Goal: Information Seeking & Learning: Learn about a topic

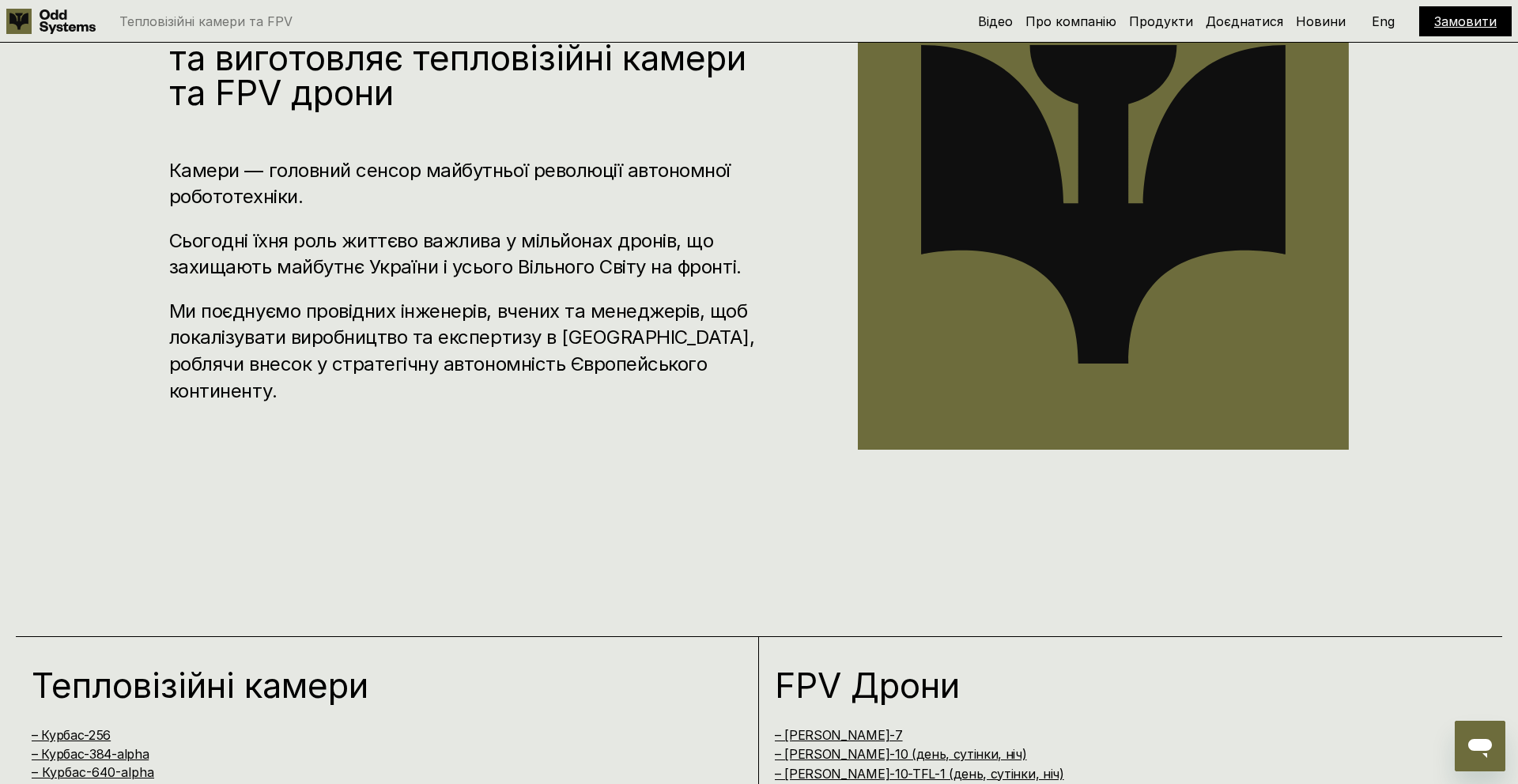
scroll to position [434, 0]
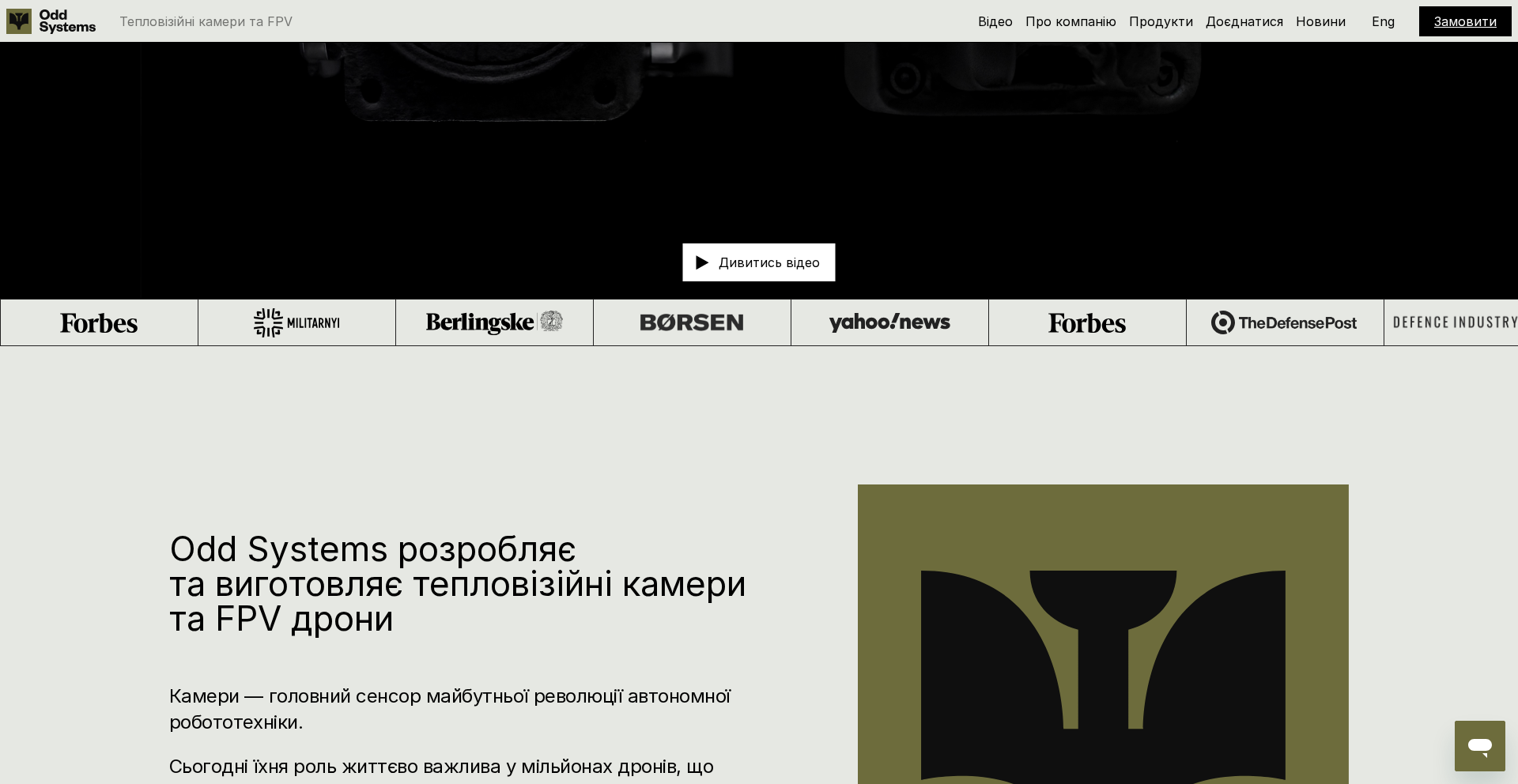
click at [1383, 24] on p "Eng" at bounding box center [1383, 21] width 23 height 13
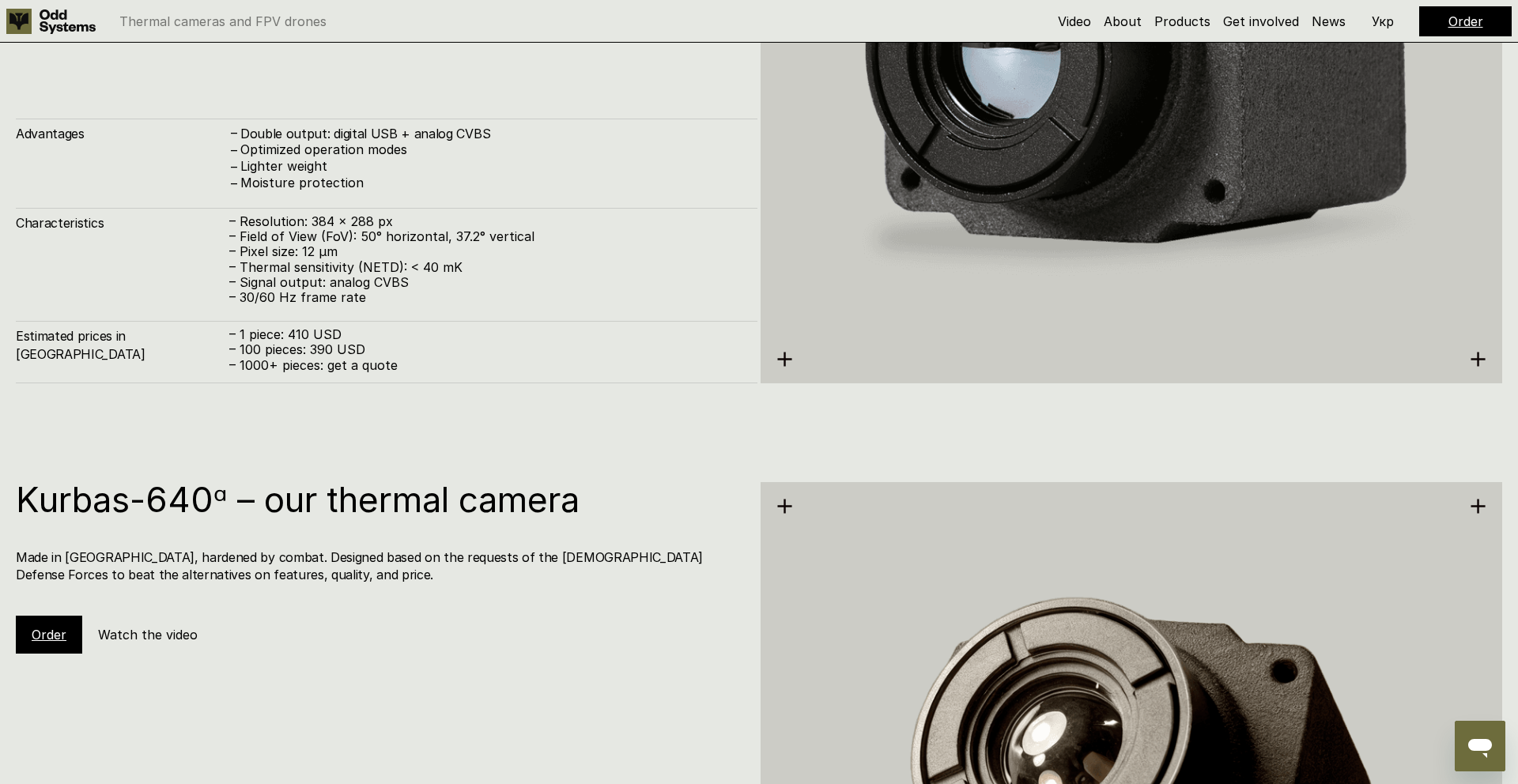
scroll to position [3478, 0]
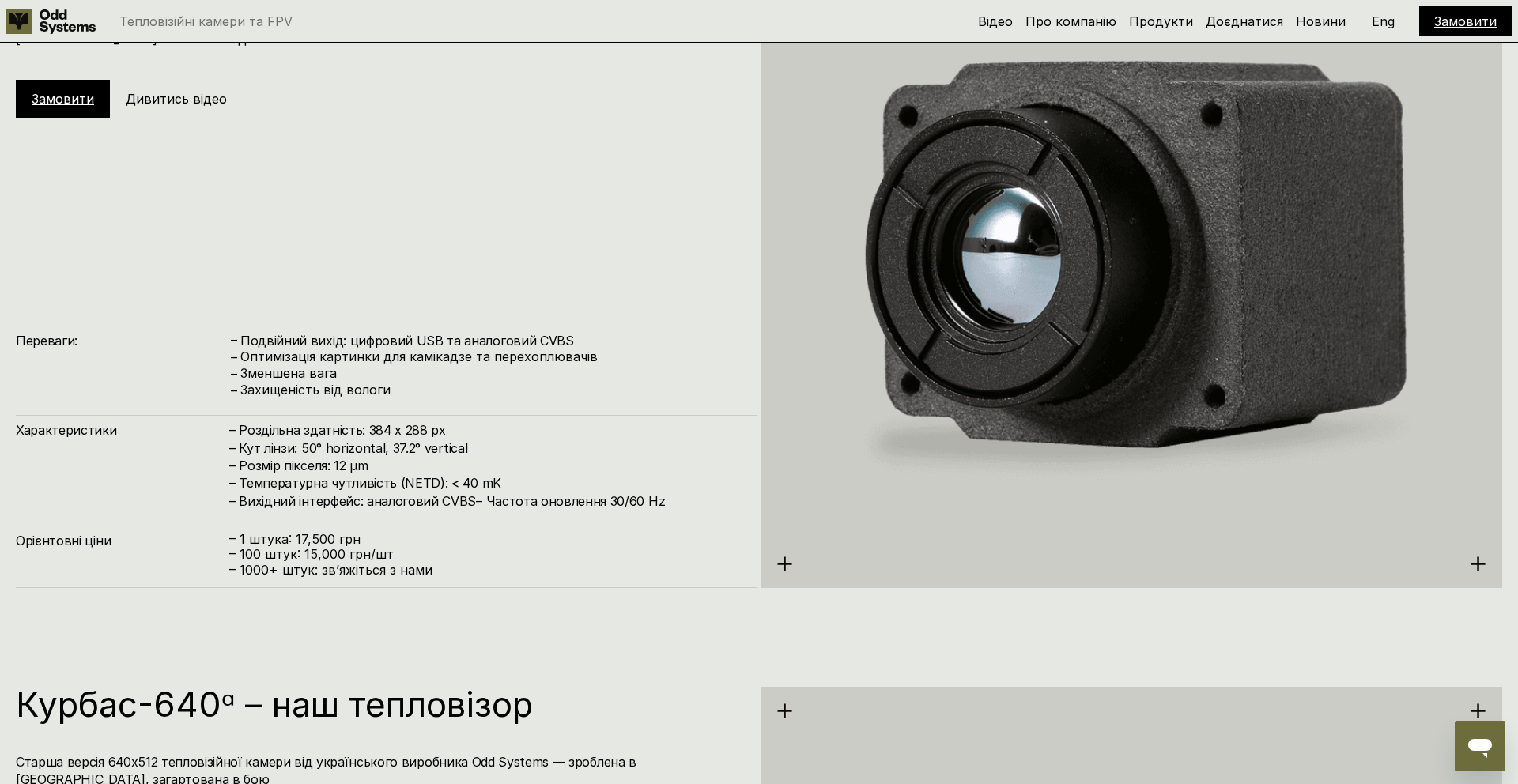
scroll to position [3295, 0]
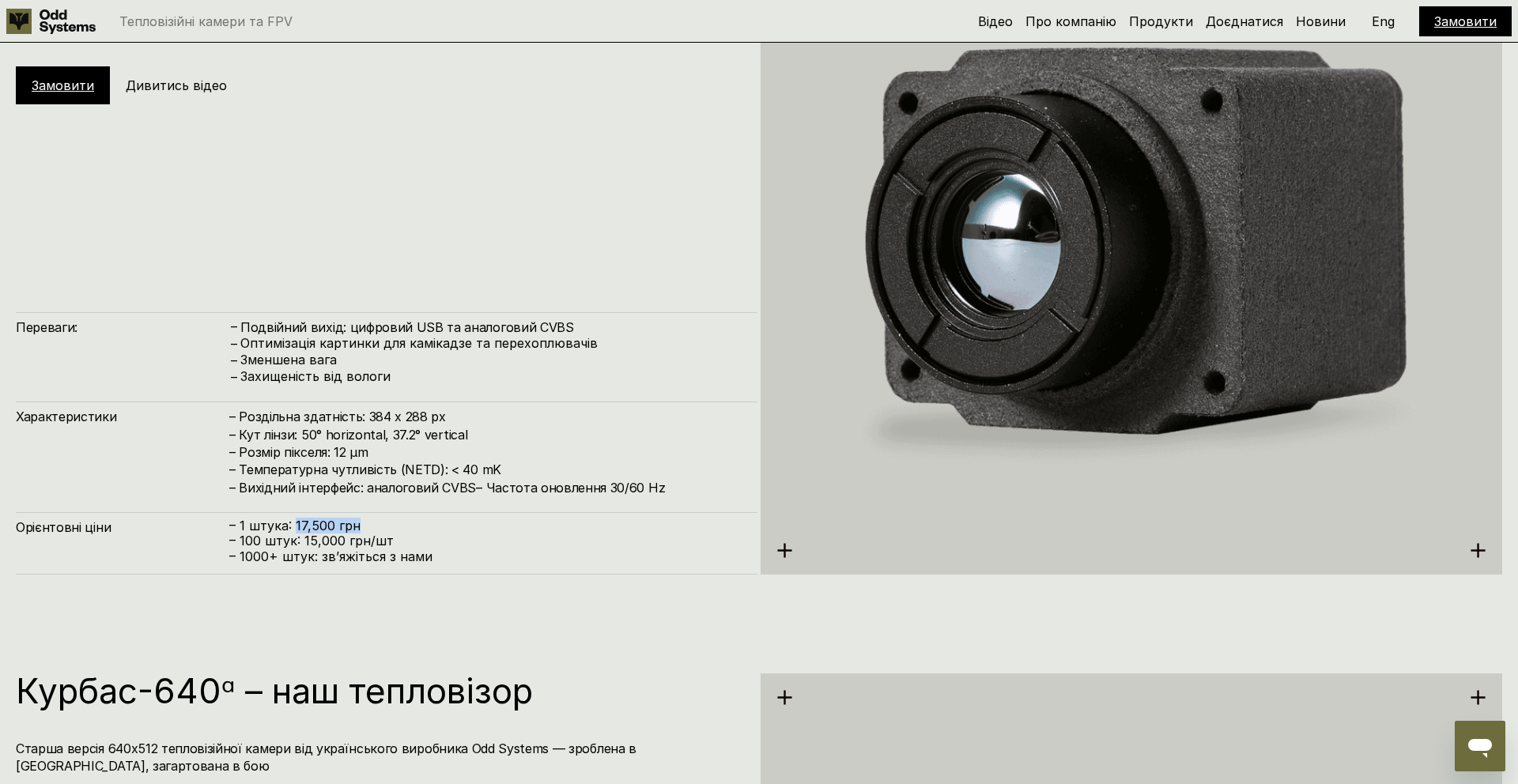
drag, startPoint x: 292, startPoint y: 526, endPoint x: 405, endPoint y: 526, distance: 113.0
click at [405, 526] on p "– 1 штука: 17,500 грн" at bounding box center [486, 525] width 512 height 15
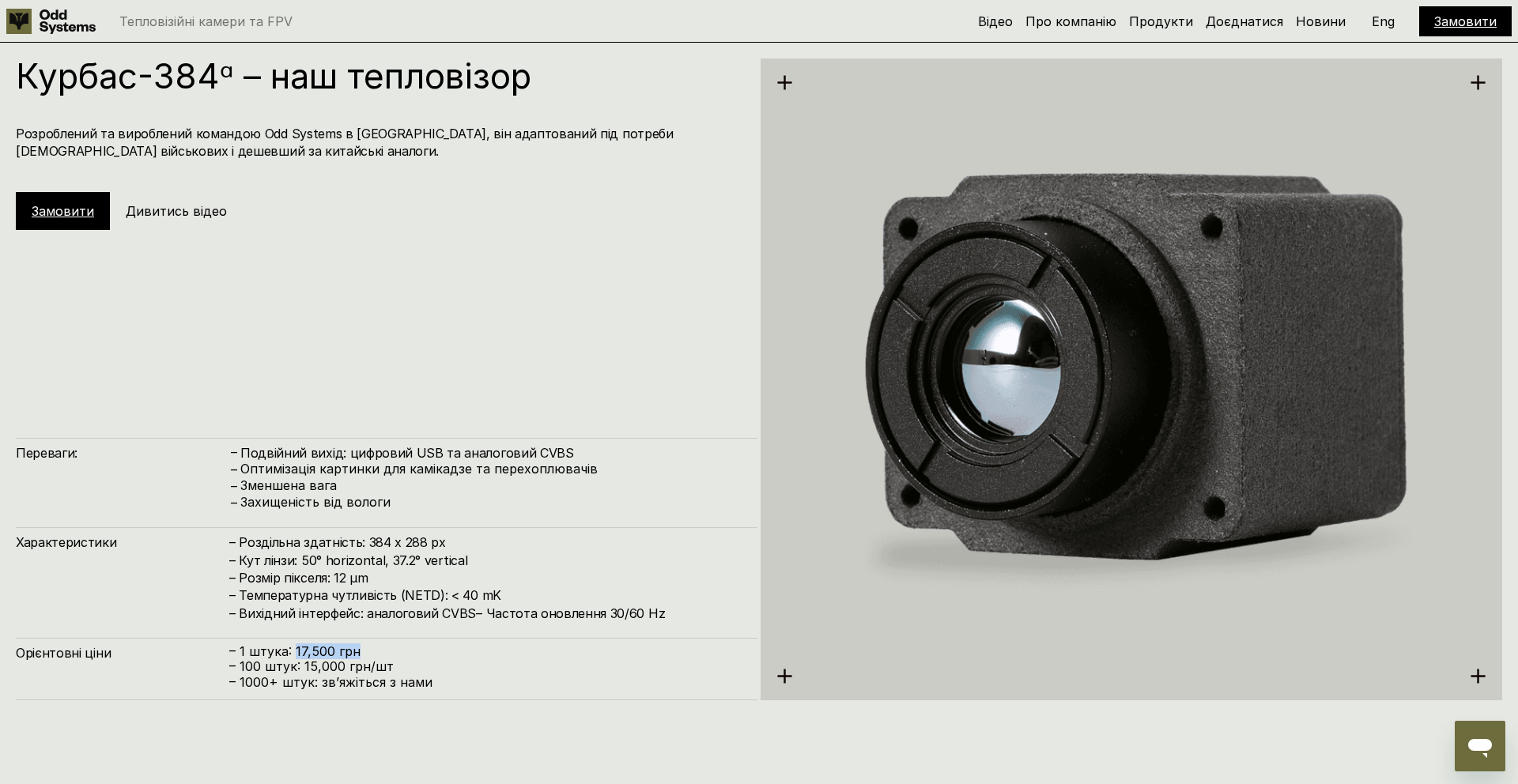
scroll to position [3165, 0]
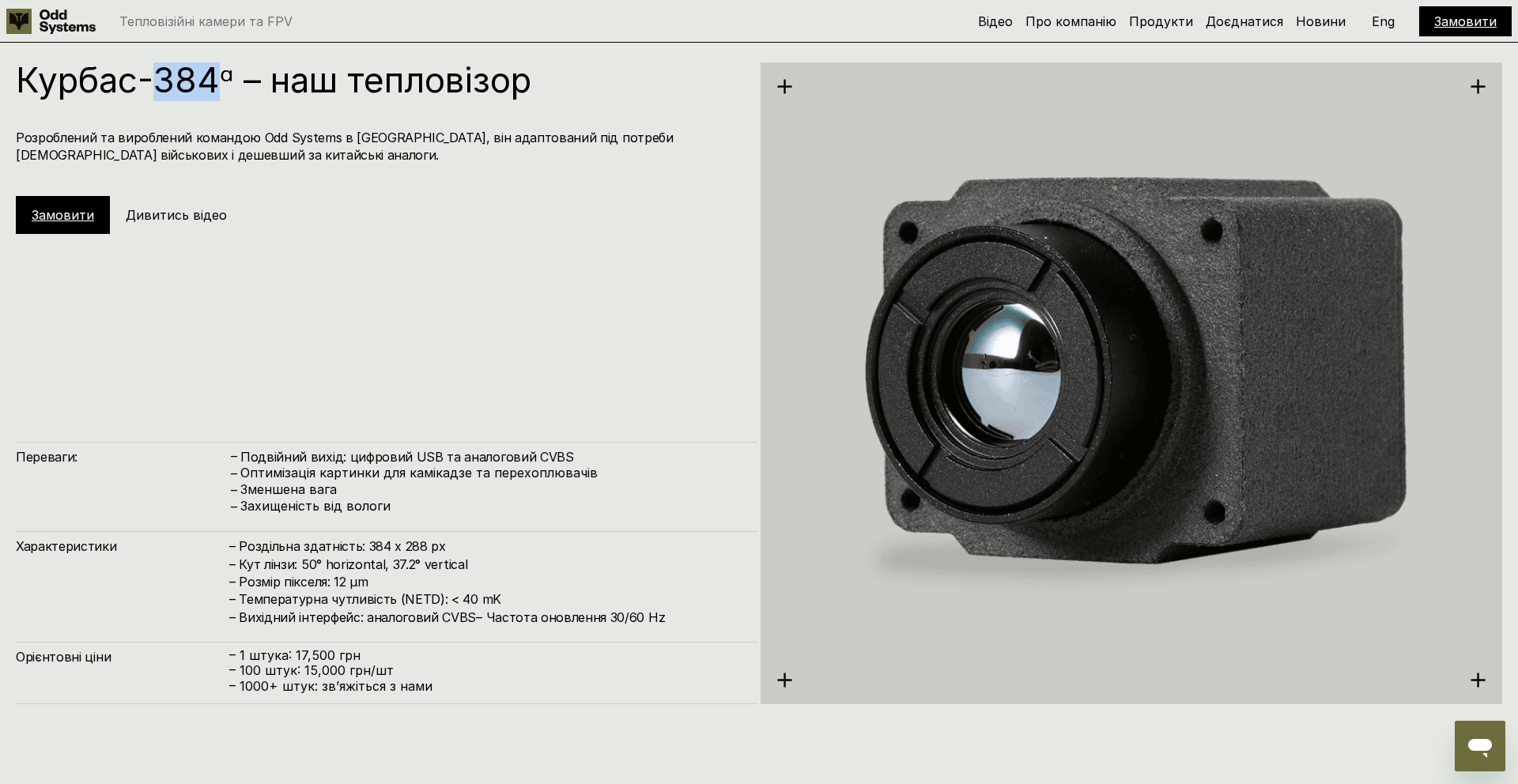
drag, startPoint x: 214, startPoint y: 78, endPoint x: 151, endPoint y: 76, distance: 63.0
click at [151, 76] on h1 "Курбас-384ᵅ – наш тепловізор" at bounding box center [378, 79] width 725 height 34
copy h1 "384"
drag, startPoint x: 361, startPoint y: 655, endPoint x: 225, endPoint y: 658, distance: 136.0
click at [225, 658] on div "Орієнтовні ціни – 1 штука: 17,500 грн – 100 штук: 15,000 грн/шт – ⁠1000+ штук: …" at bounding box center [386, 673] width 742 height 62
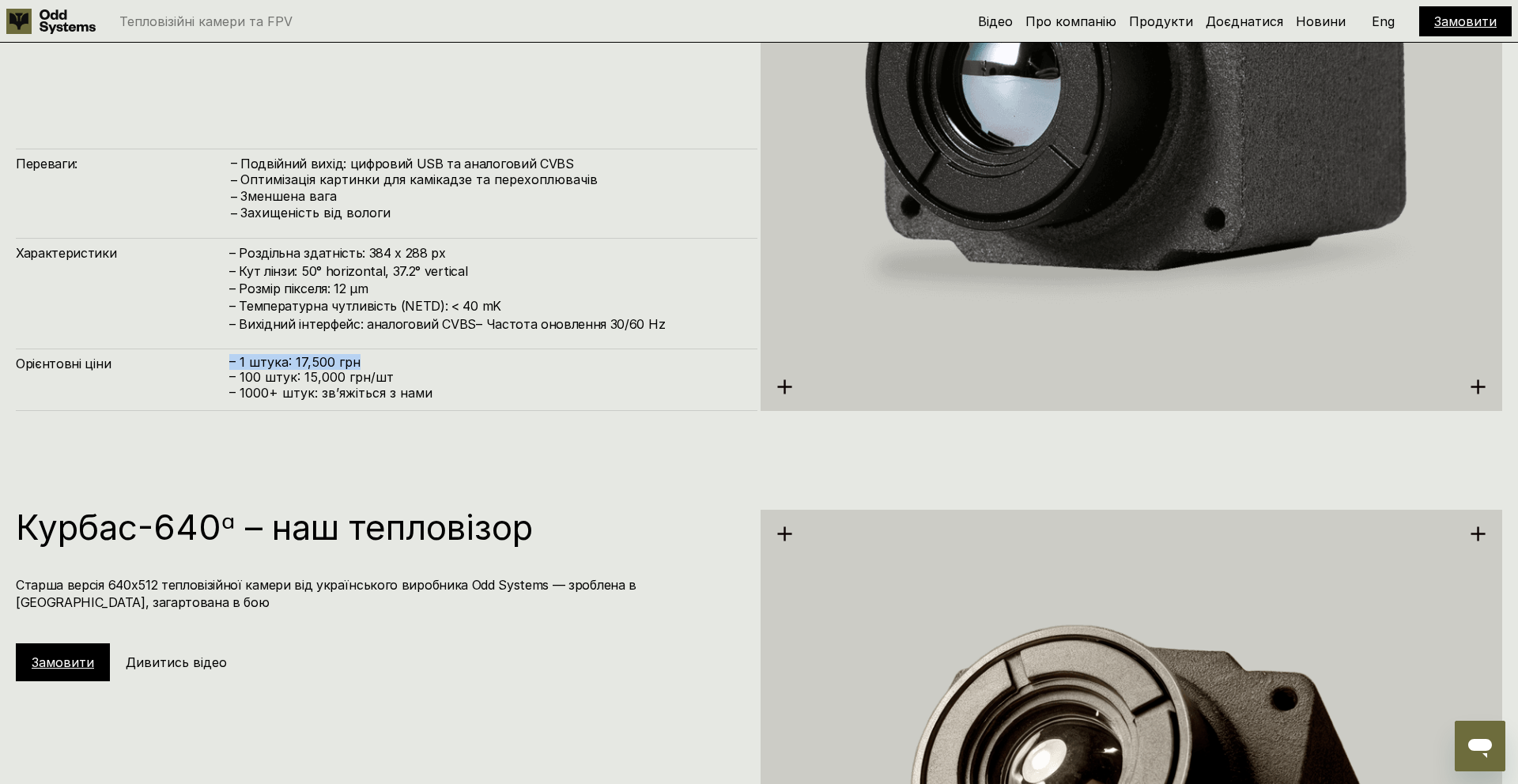
scroll to position [3433, 0]
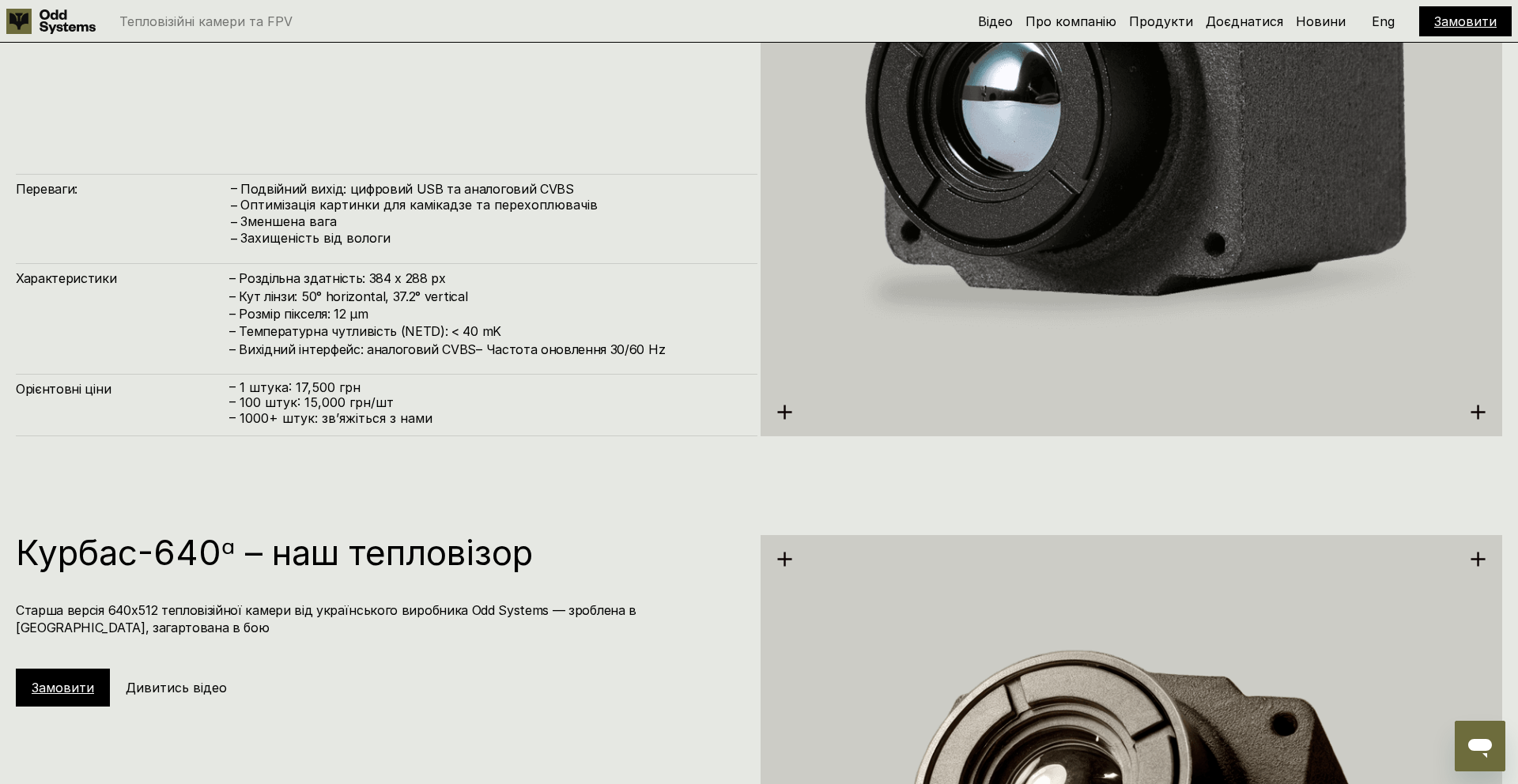
click at [1381, 27] on p "Eng" at bounding box center [1383, 21] width 23 height 13
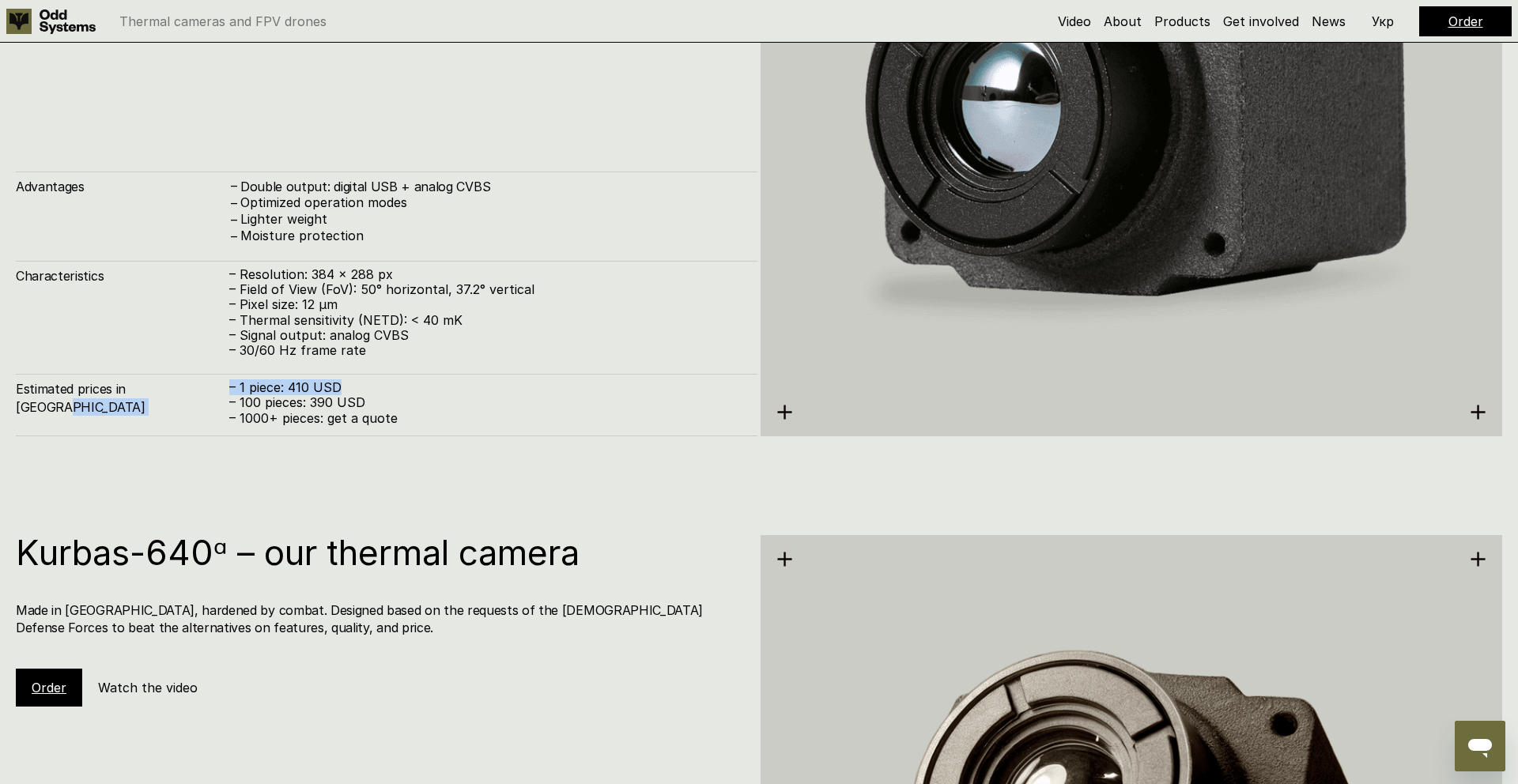
drag, startPoint x: 346, startPoint y: 386, endPoint x: 224, endPoint y: 387, distance: 122.0
click at [224, 387] on div "Estimated prices in Ukraine – 1 piece: 410 USD – 100 pieces: 390 USD – 1000+ pi…" at bounding box center [386, 405] width 742 height 62
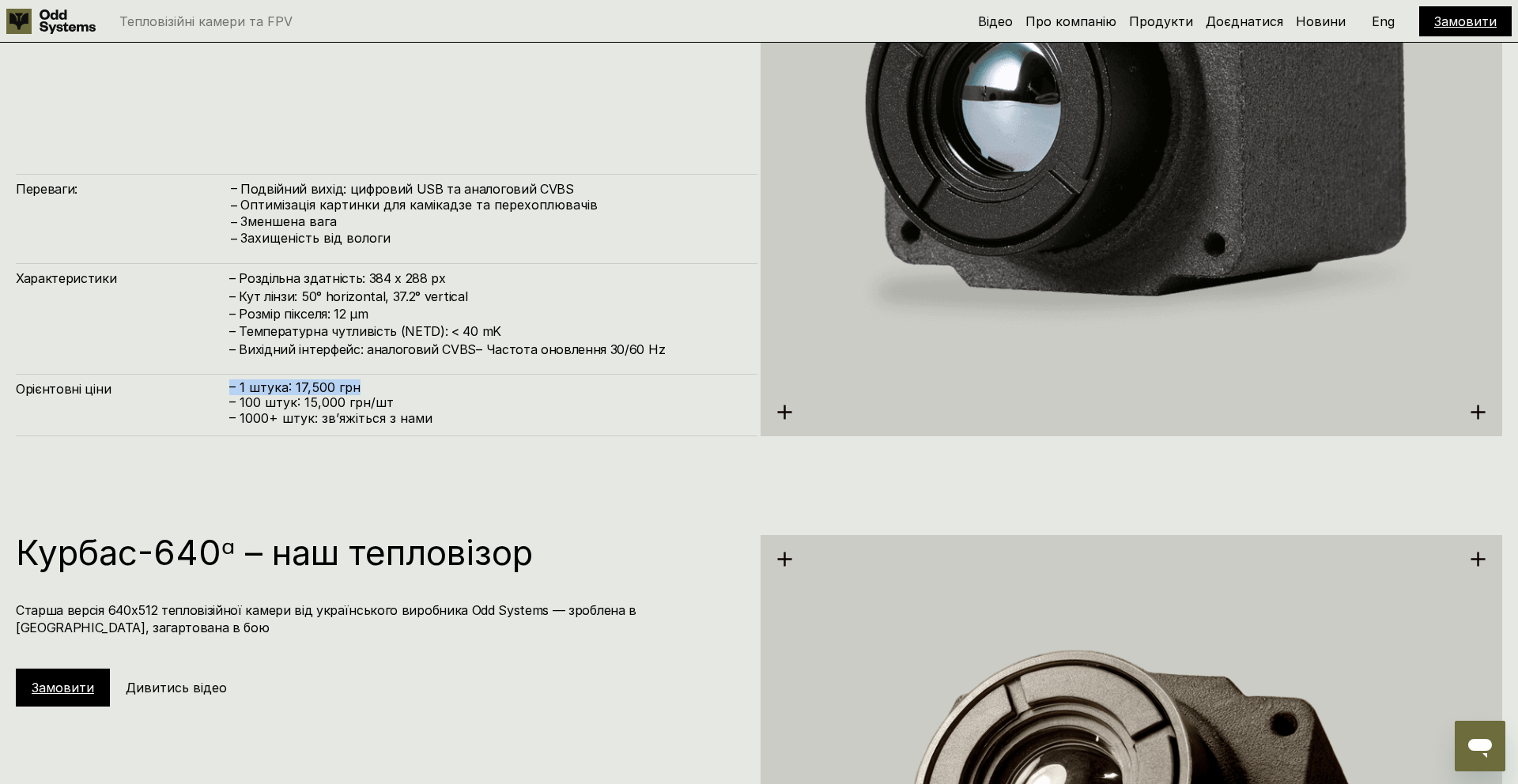
drag, startPoint x: 375, startPoint y: 387, endPoint x: 179, endPoint y: 387, distance: 196.0
click at [179, 387] on div "Орієнтовні ціни – 1 штука: 17,500 грн – 100 штук: 15,000 грн/шт – ⁠1000+ штук: …" at bounding box center [386, 405] width 742 height 62
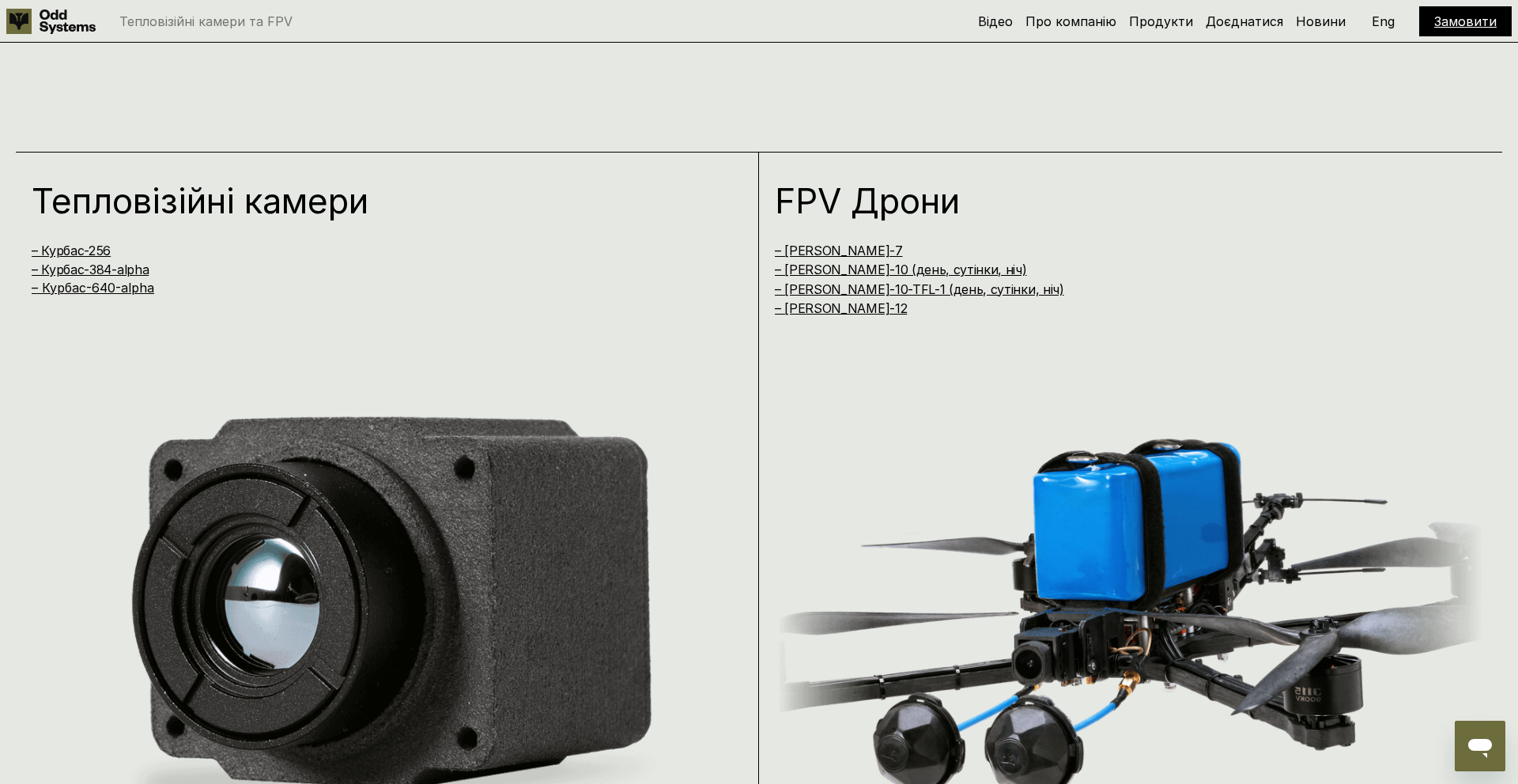
scroll to position [1369, 0]
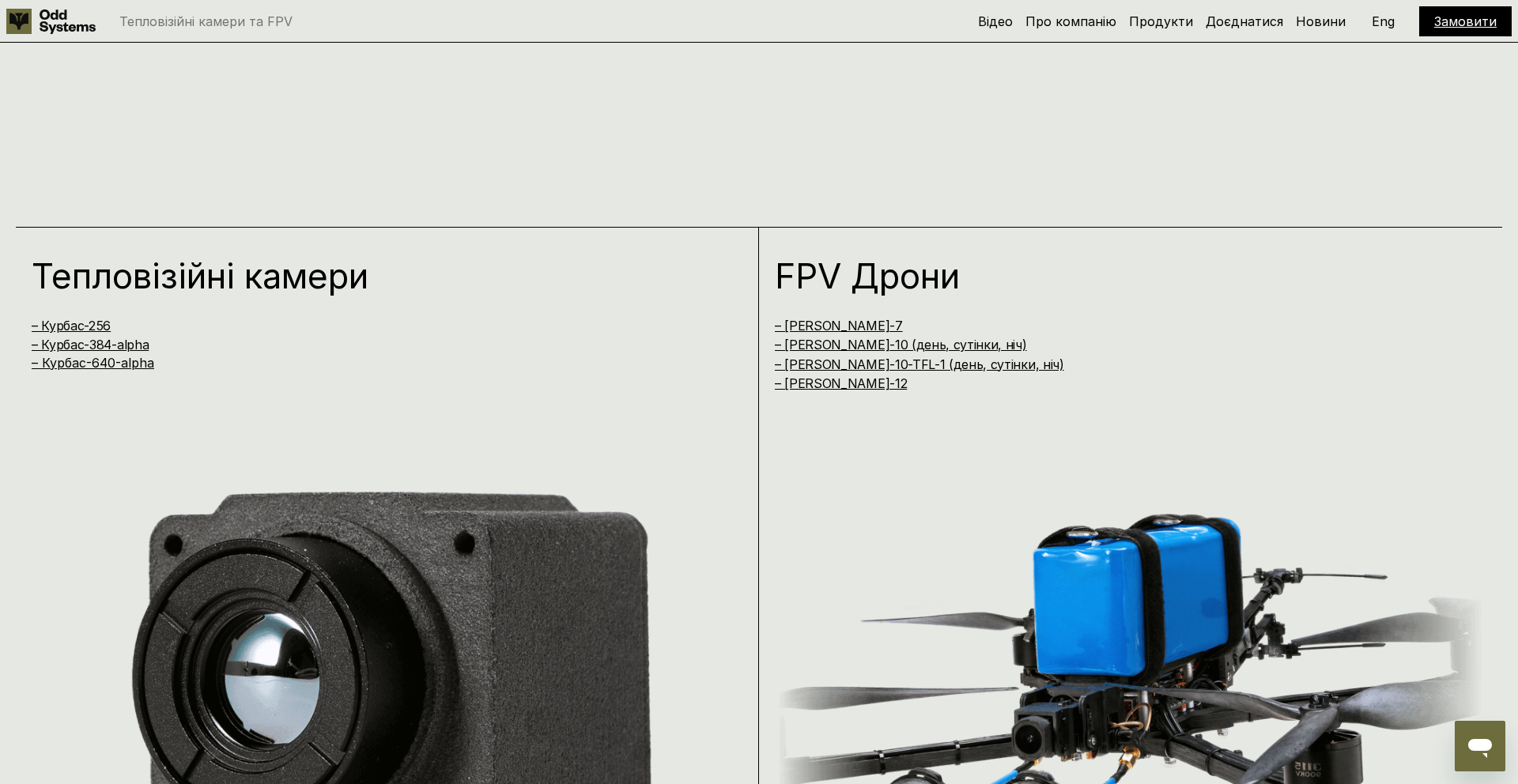
click at [1383, 17] on p "Eng" at bounding box center [1383, 21] width 23 height 13
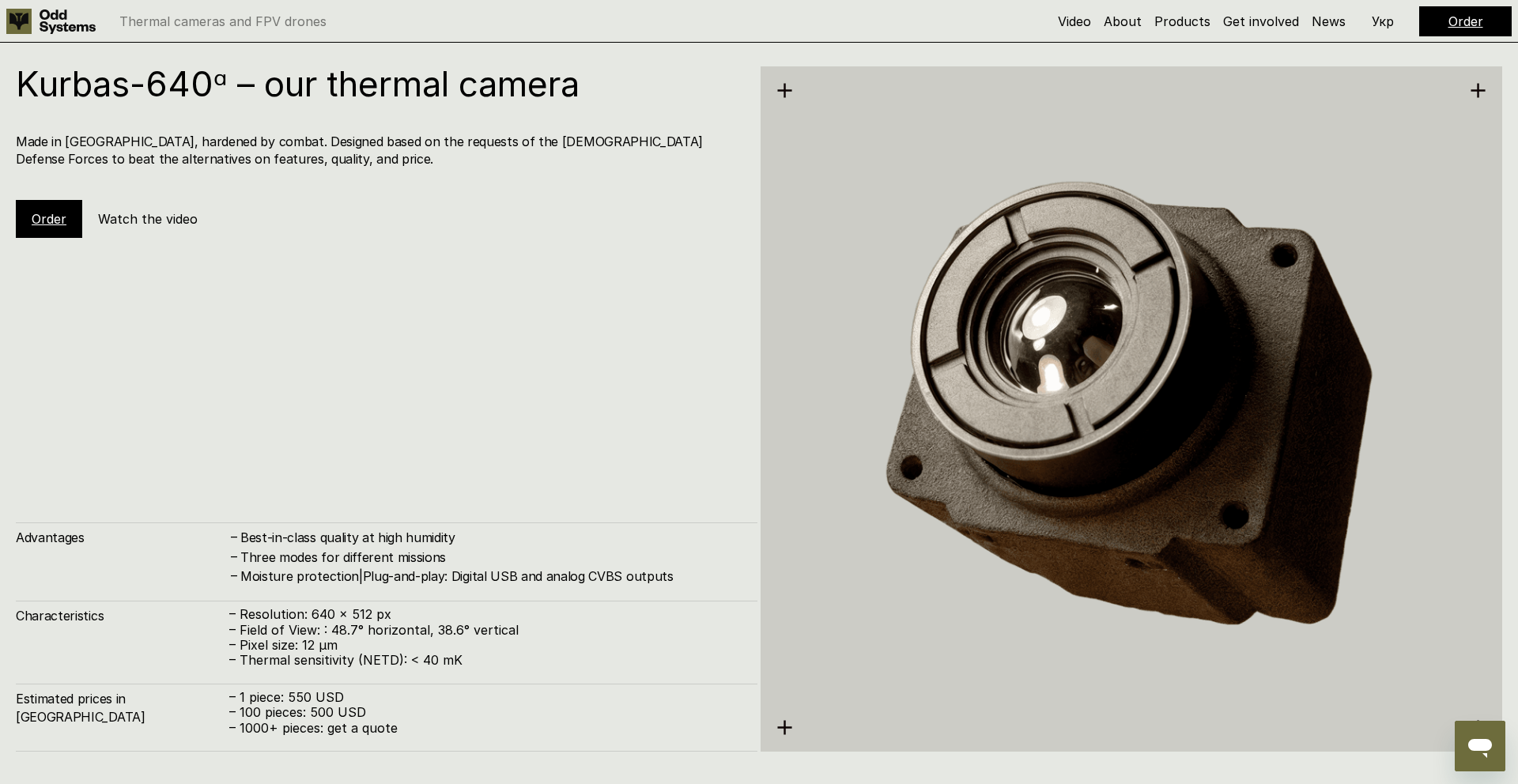
scroll to position [3902, 0]
